Goal: Task Accomplishment & Management: Complete application form

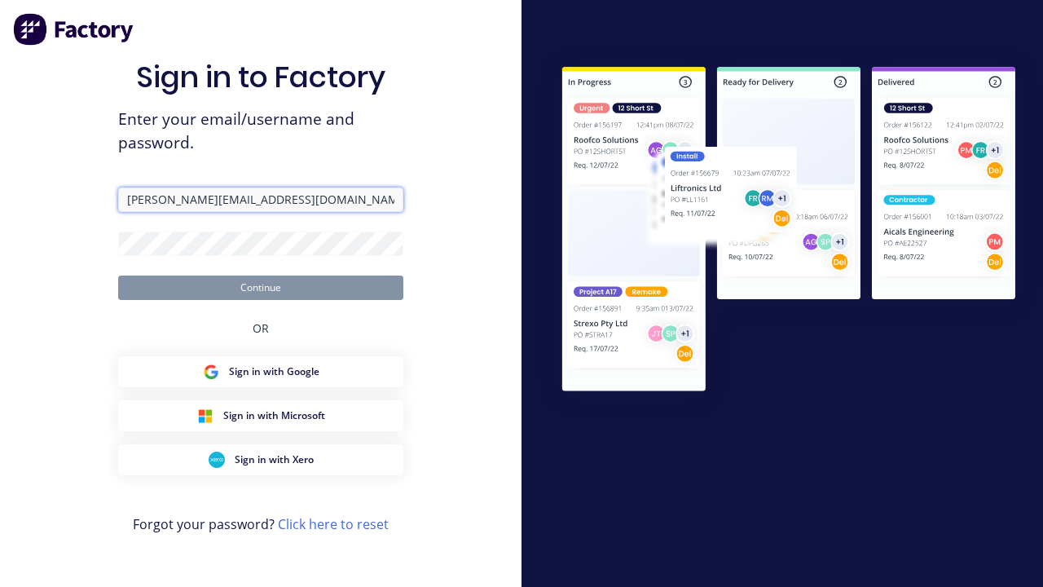
type input "[PERSON_NAME][EMAIL_ADDRESS][DOMAIN_NAME]"
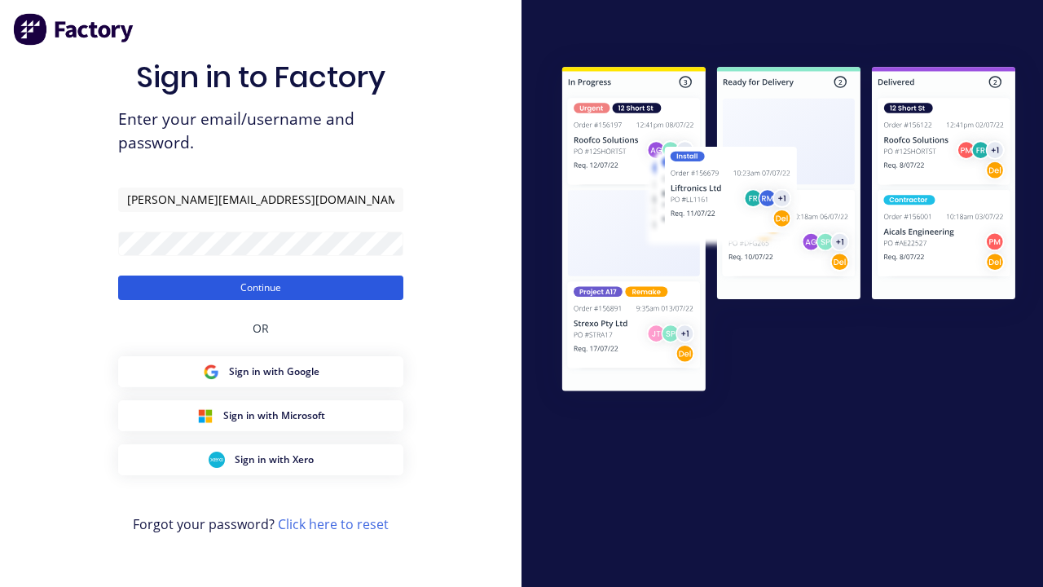
click at [261, 287] on button "Continue" at bounding box center [260, 288] width 285 height 24
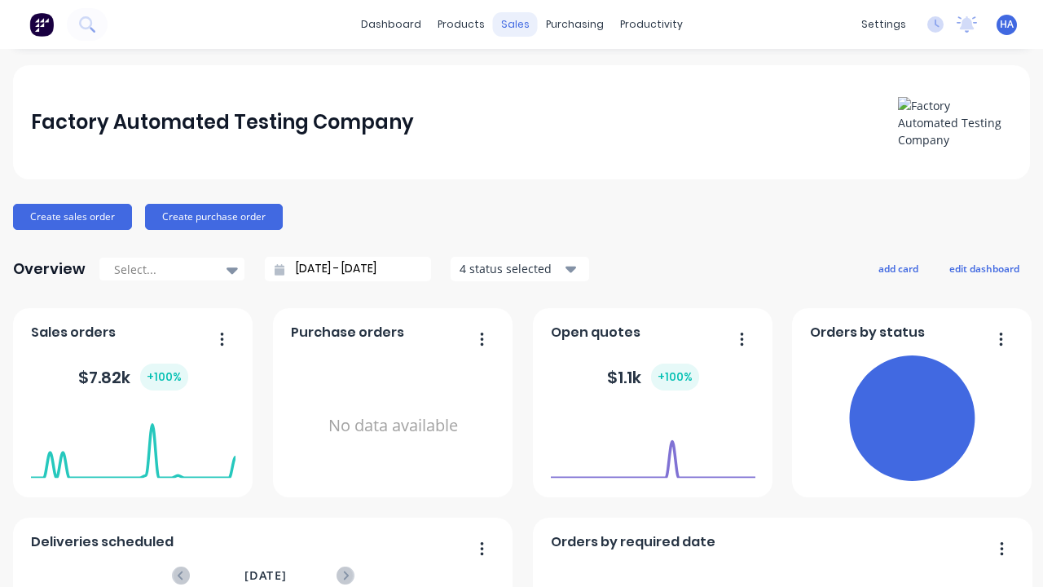
click at [514, 24] on div "sales" at bounding box center [515, 24] width 45 height 24
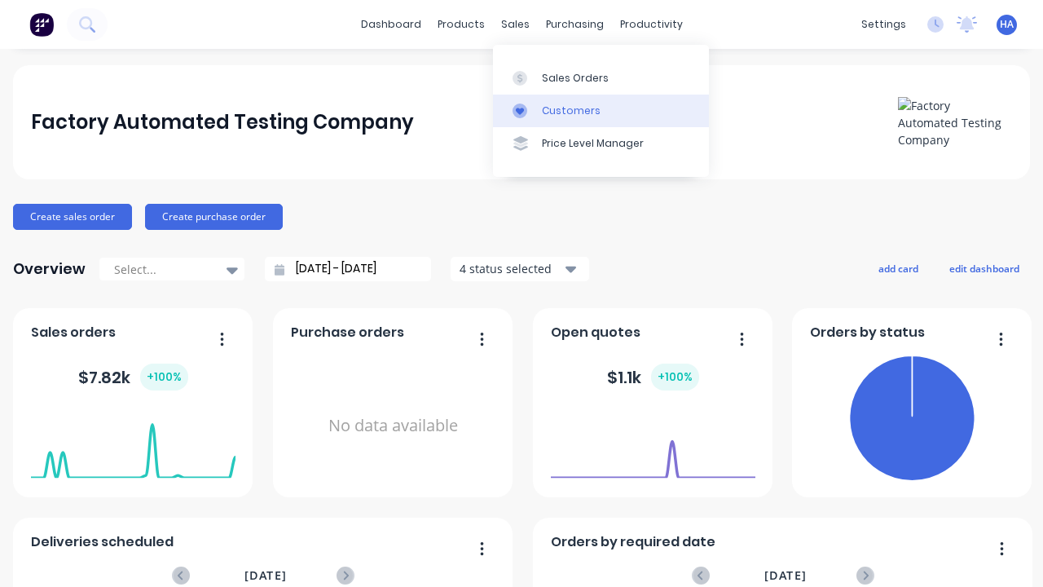
click at [601, 110] on link "Customers" at bounding box center [601, 111] width 216 height 33
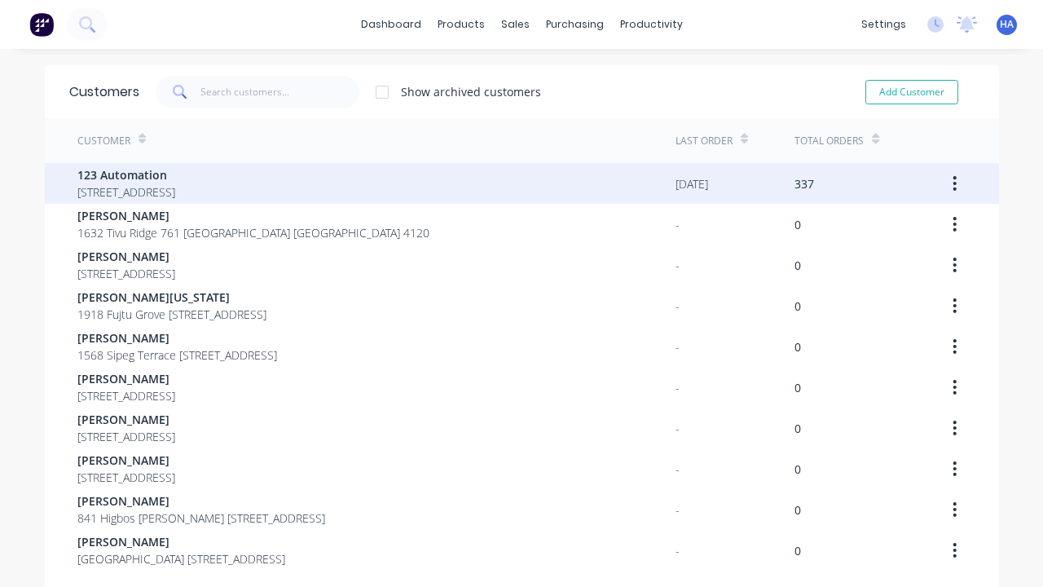
click at [175, 174] on span "123 Automation" at bounding box center [126, 174] width 98 height 17
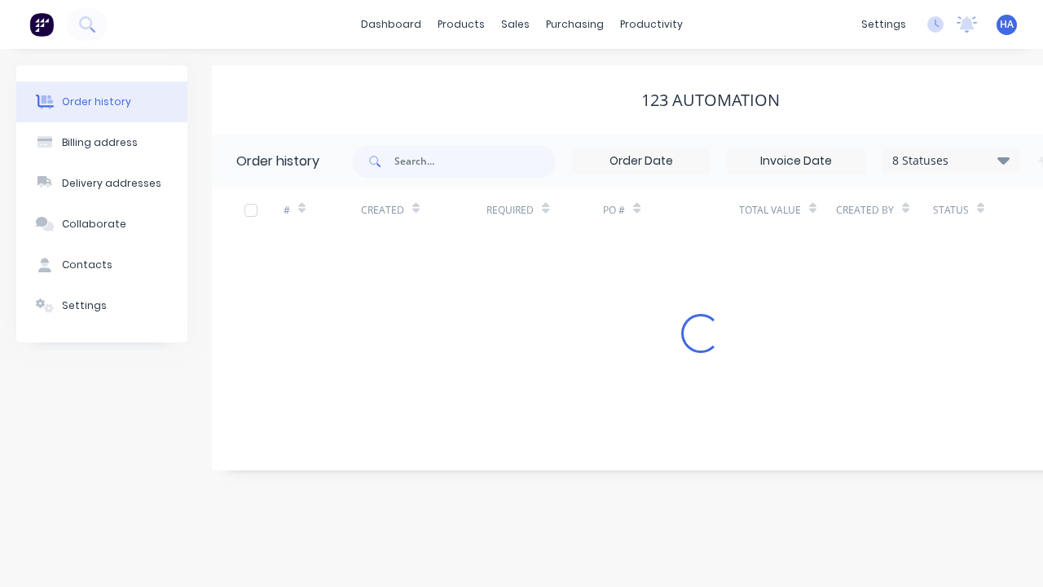
scroll to position [0, 166]
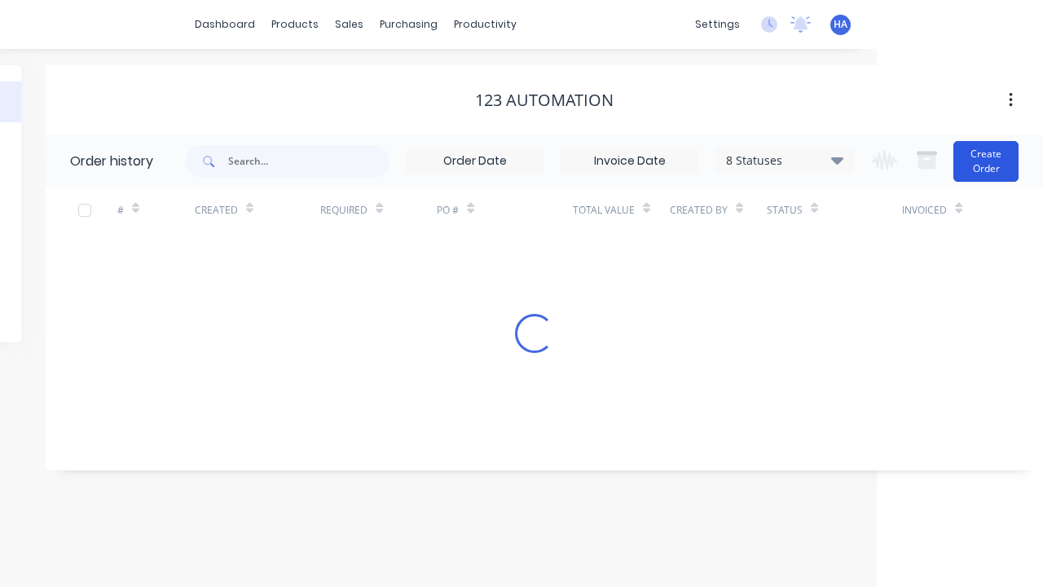
click at [987, 161] on button "Create Order" at bounding box center [986, 161] width 65 height 41
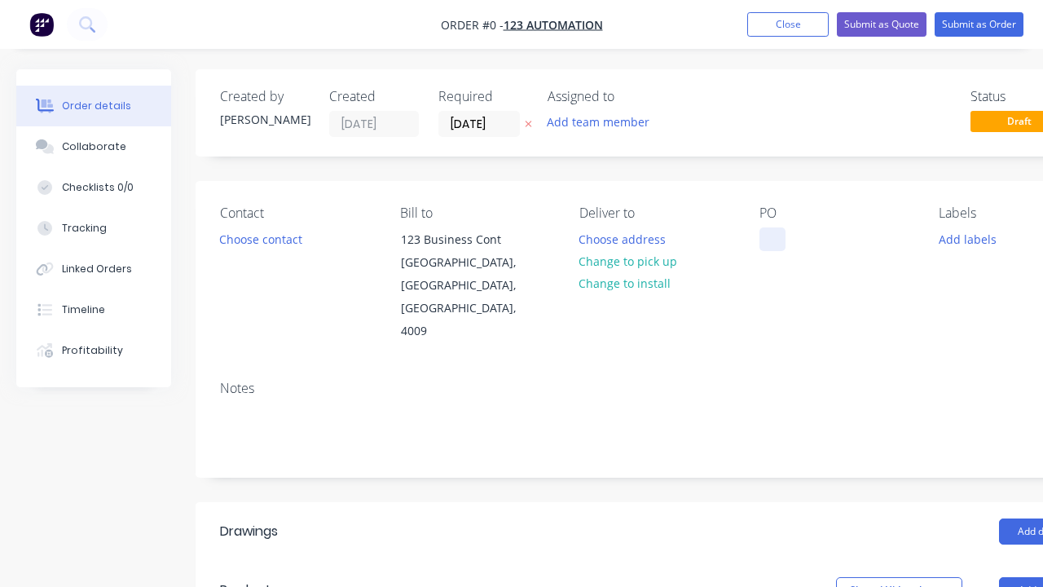
click at [772, 239] on div at bounding box center [773, 239] width 26 height 24
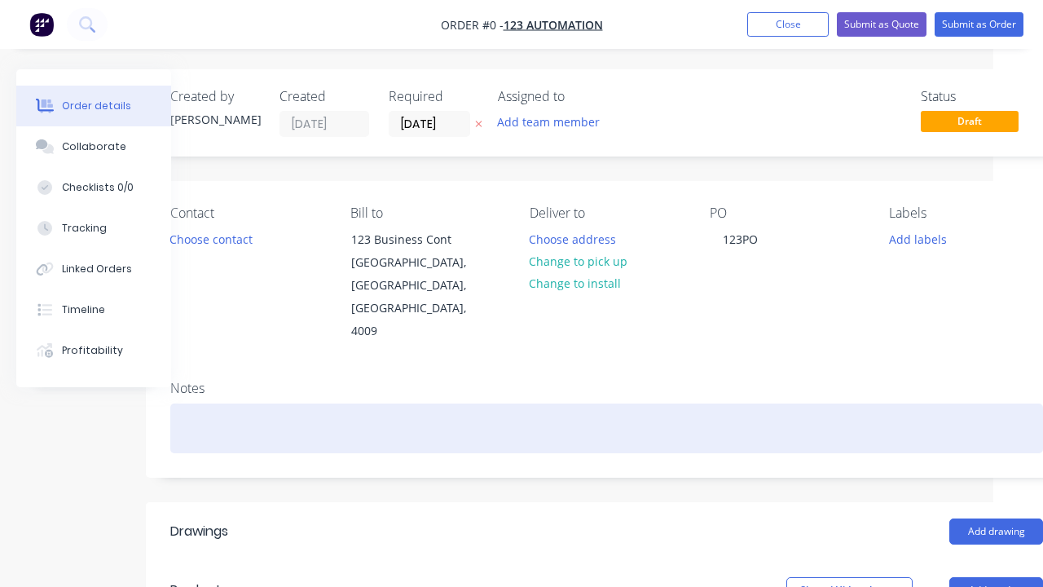
click at [607, 382] on div "Order details Collaborate Checklists 0/0 Tracking Linked Orders Timeline Profit…" at bounding box center [517, 579] width 1134 height 1021
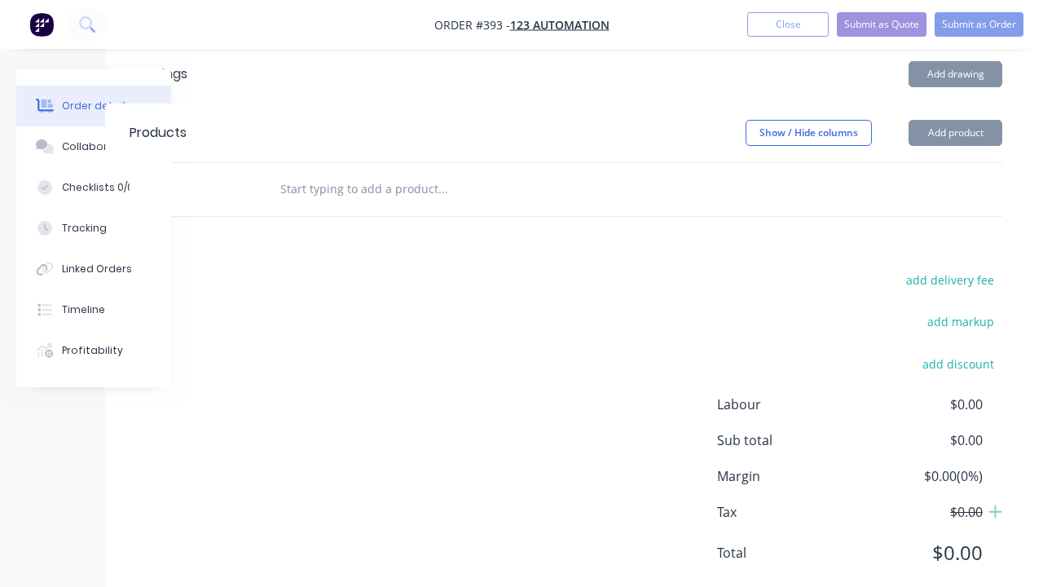
click at [996, 146] on button "Add product" at bounding box center [956, 133] width 94 height 26
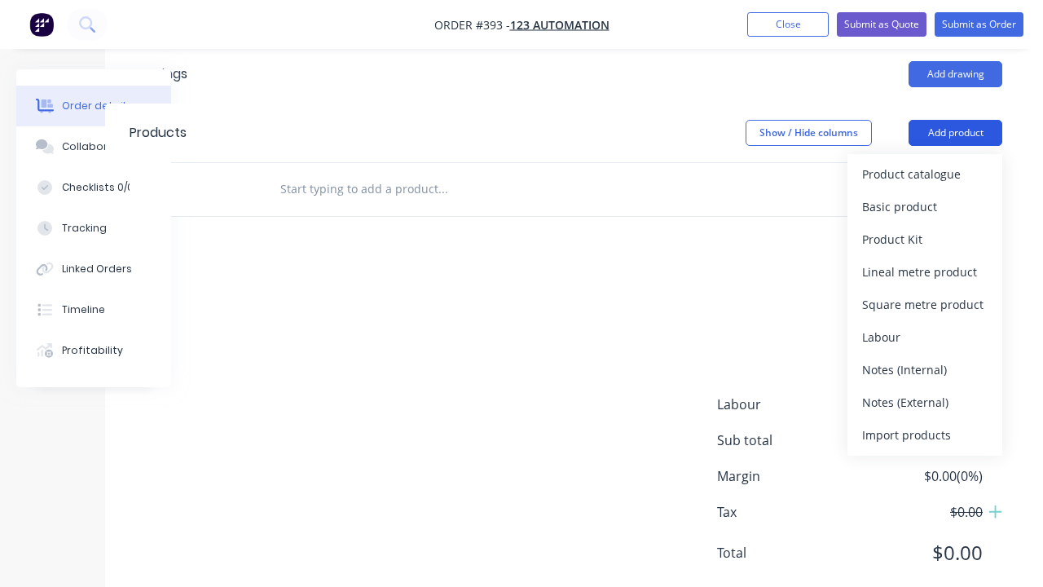
scroll to position [0, 50]
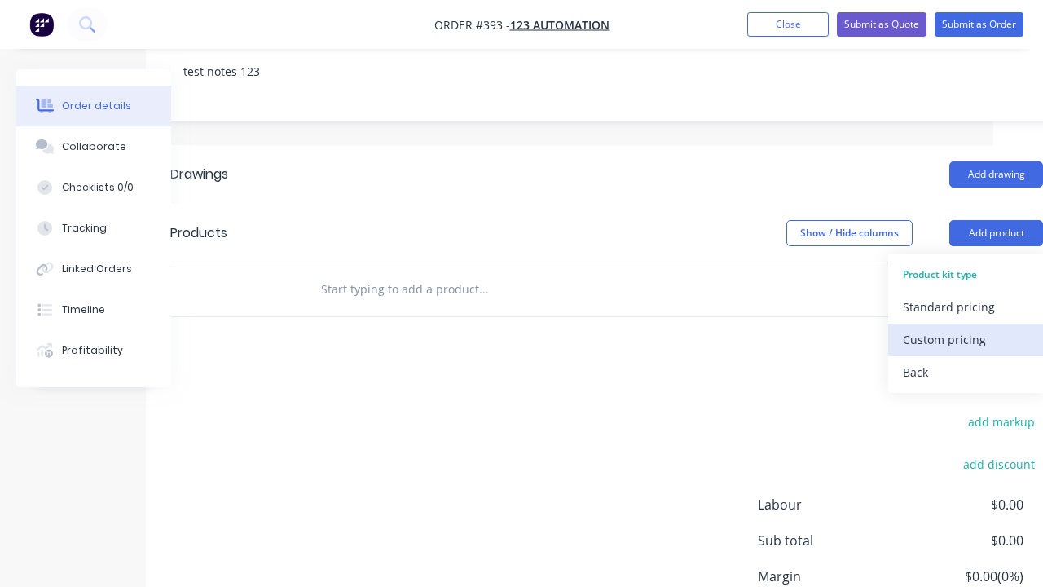
click at [966, 328] on div "Custom pricing" at bounding box center [966, 340] width 126 height 24
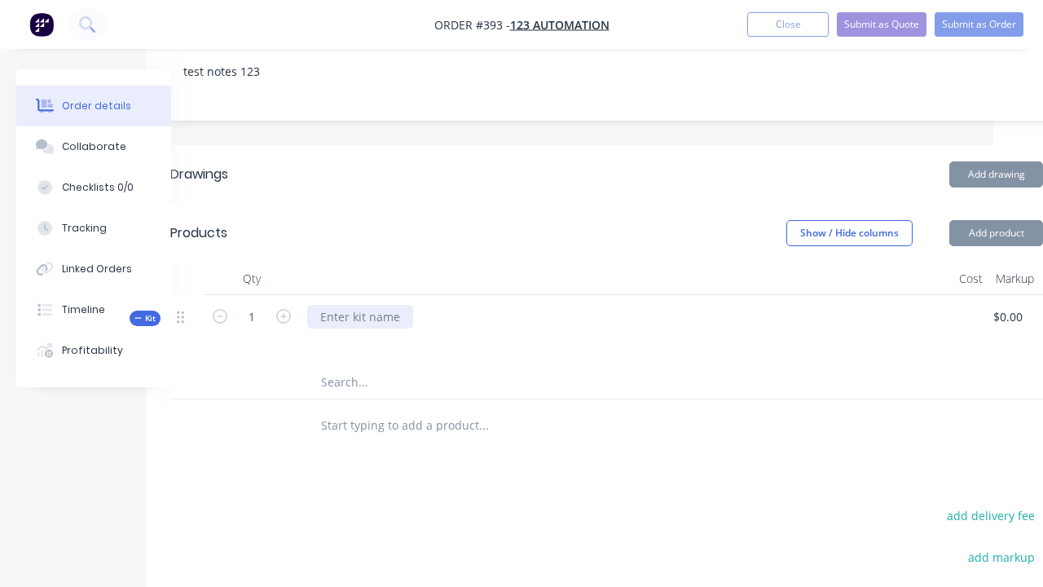
click at [359, 305] on div at bounding box center [360, 317] width 106 height 24
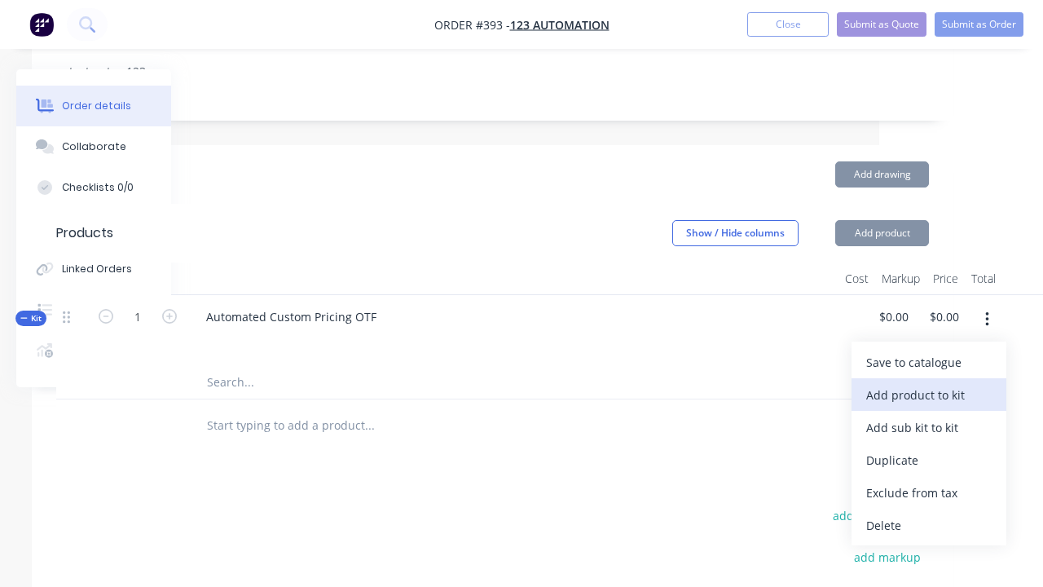
click at [929, 383] on div "Add product to kit" at bounding box center [930, 395] width 126 height 24
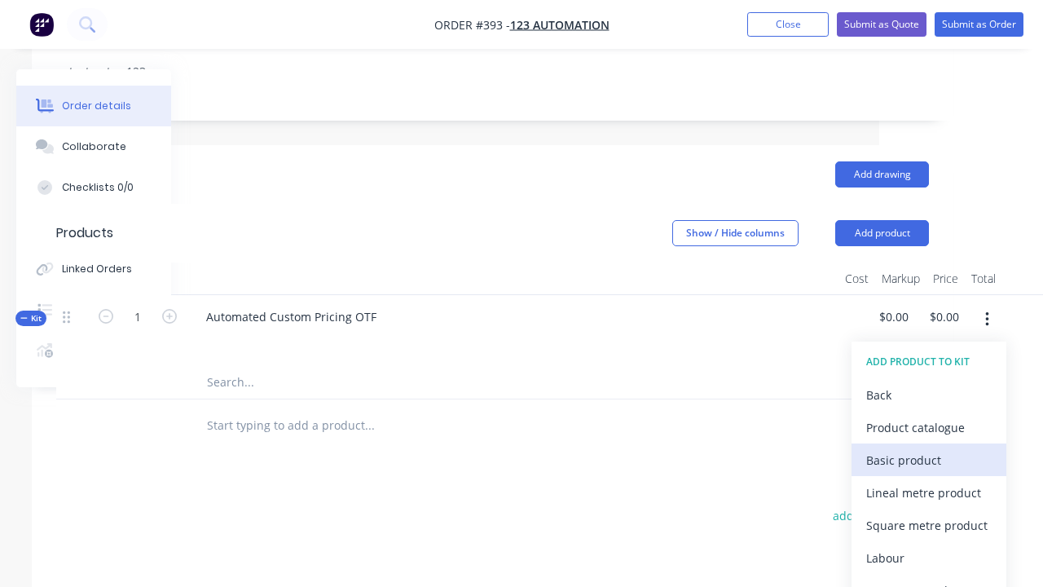
click at [929, 448] on div "Basic product" at bounding box center [930, 460] width 126 height 24
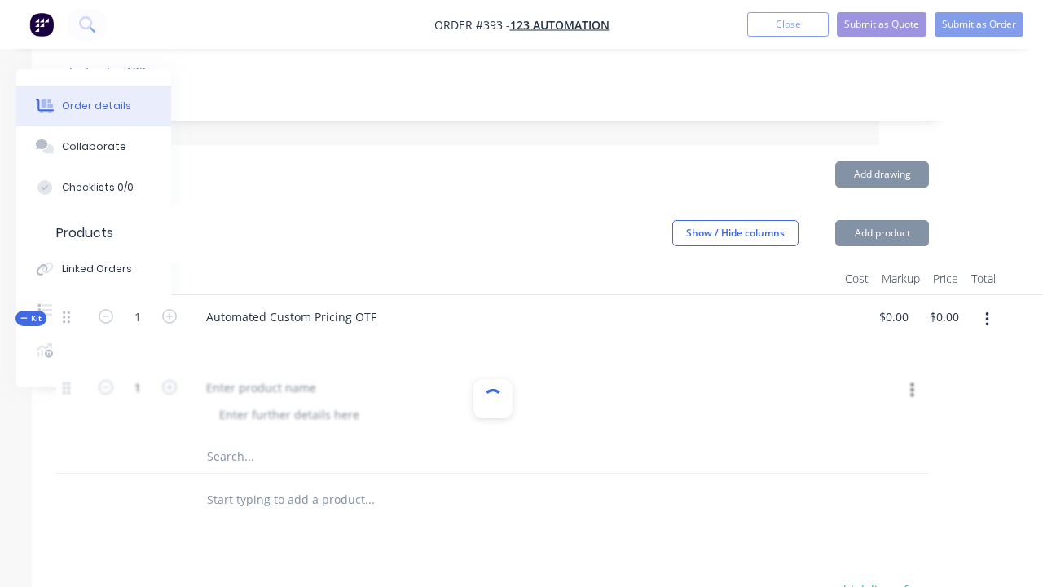
scroll to position [405, 0]
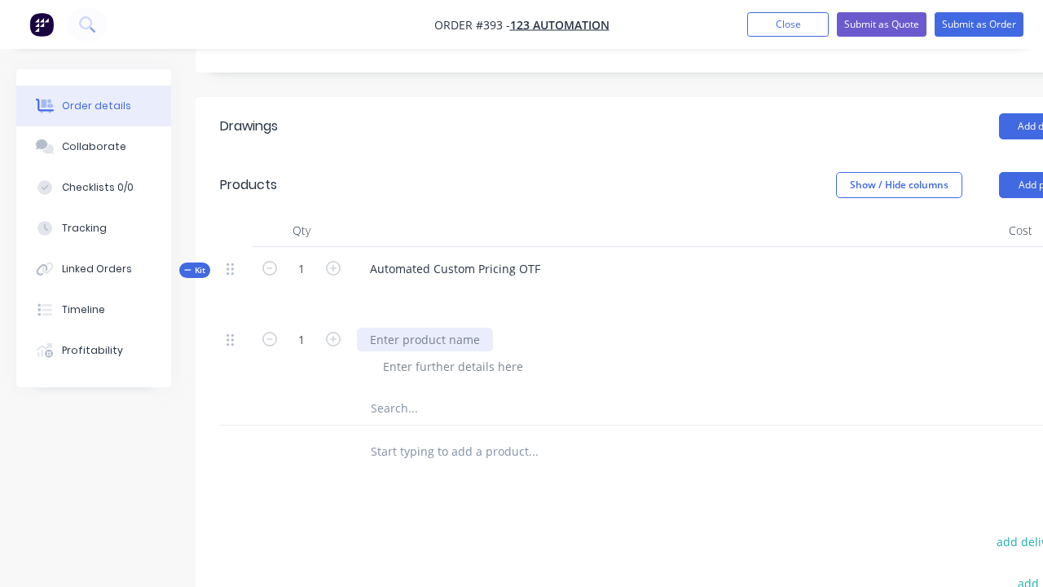
click at [423, 328] on div at bounding box center [425, 340] width 136 height 24
click at [450, 355] on div at bounding box center [453, 367] width 166 height 24
click at [1025, 247] on div "Kit 1 Automated Custom Pricing OTF $0.00 $0.00 $0.00 $0.00" at bounding box center [656, 282] width 873 height 71
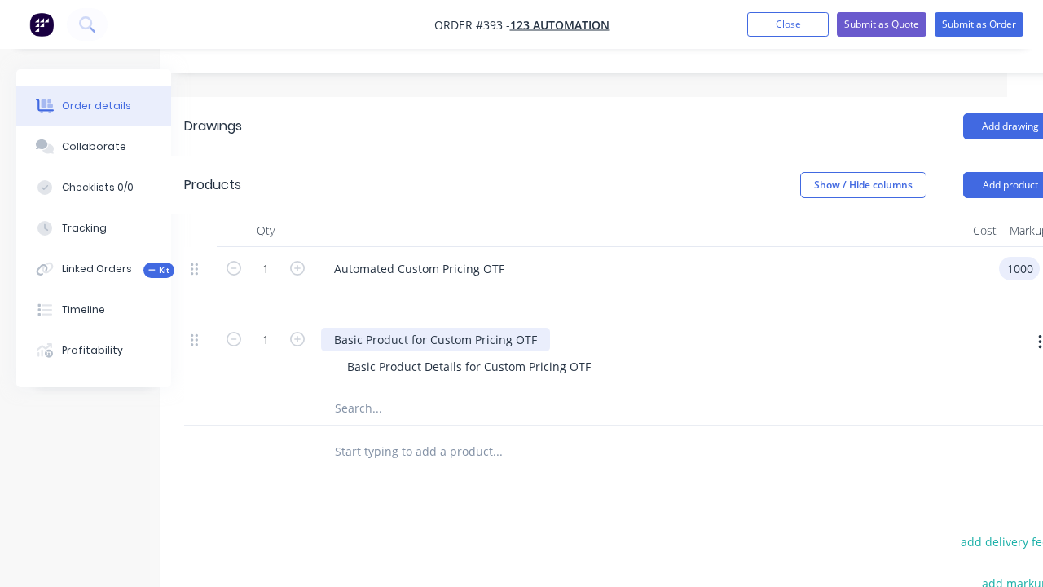
click at [522, 328] on div "Basic Product for Custom Pricing OTF" at bounding box center [435, 340] width 229 height 24
type input "$1,000.00"
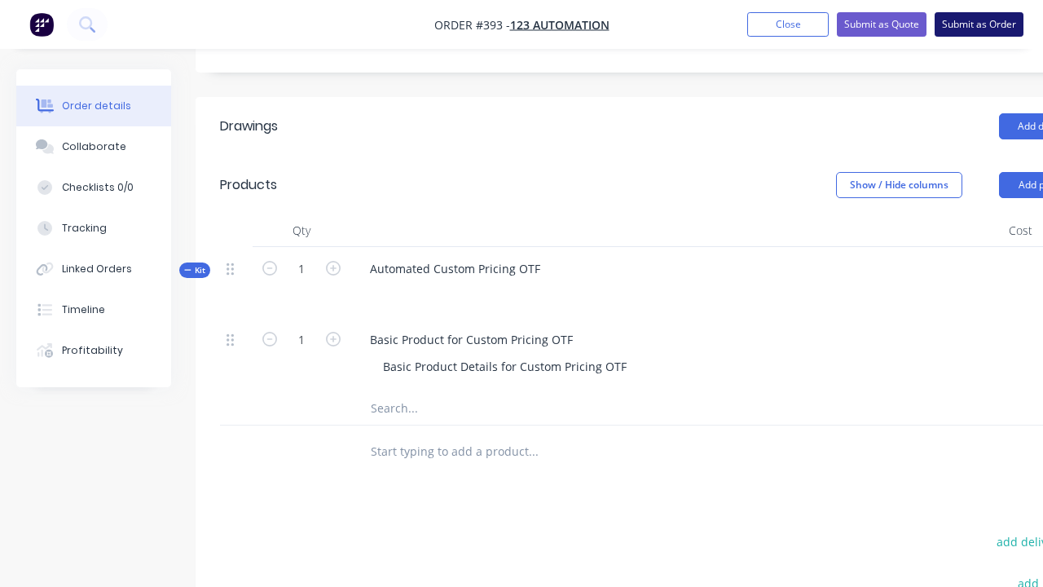
click at [979, 24] on button "Submit as Order" at bounding box center [979, 24] width 89 height 24
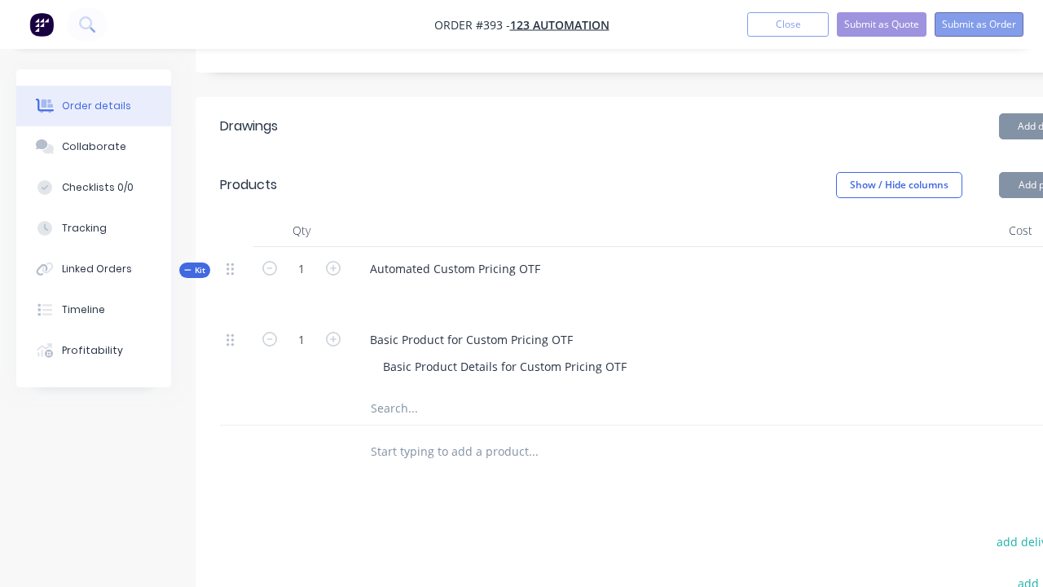
scroll to position [0, 0]
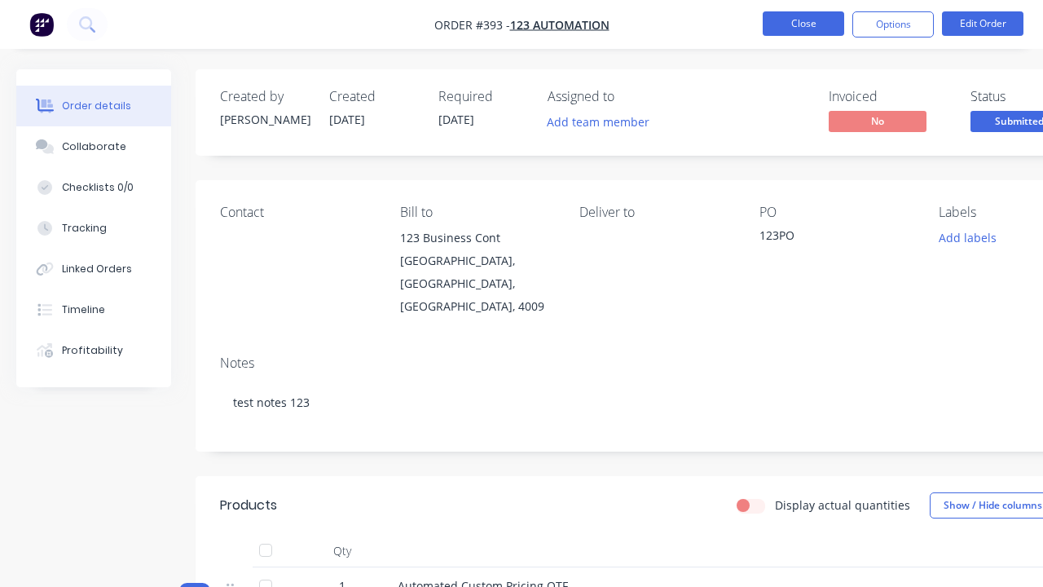
click at [804, 24] on button "Close" at bounding box center [804, 23] width 82 height 24
